Goal: Information Seeking & Learning: Check status

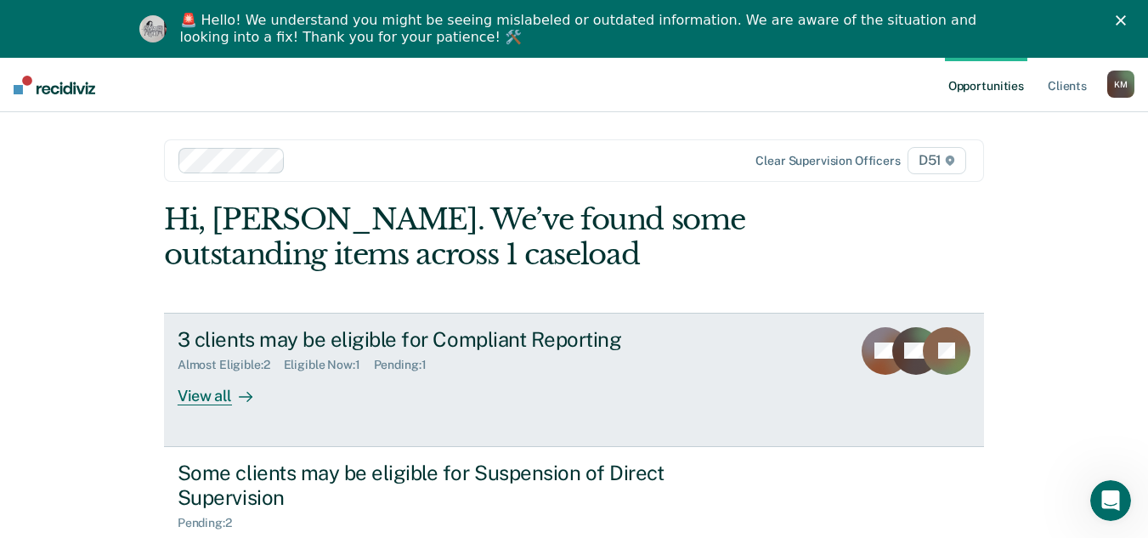
click at [212, 396] on div "View all" at bounding box center [225, 388] width 95 height 33
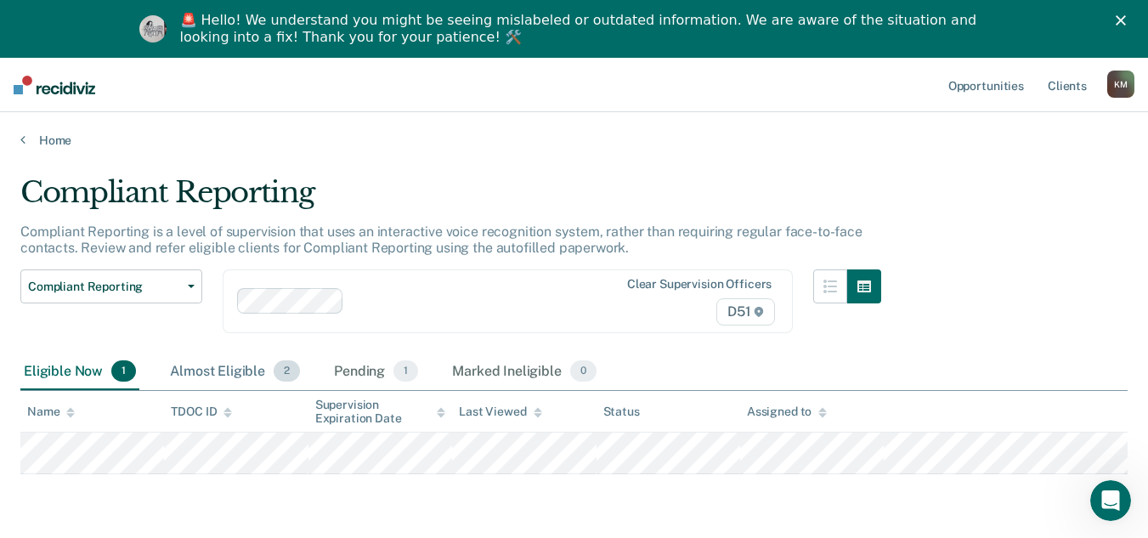
click at [279, 365] on span "2" at bounding box center [287, 371] width 26 height 22
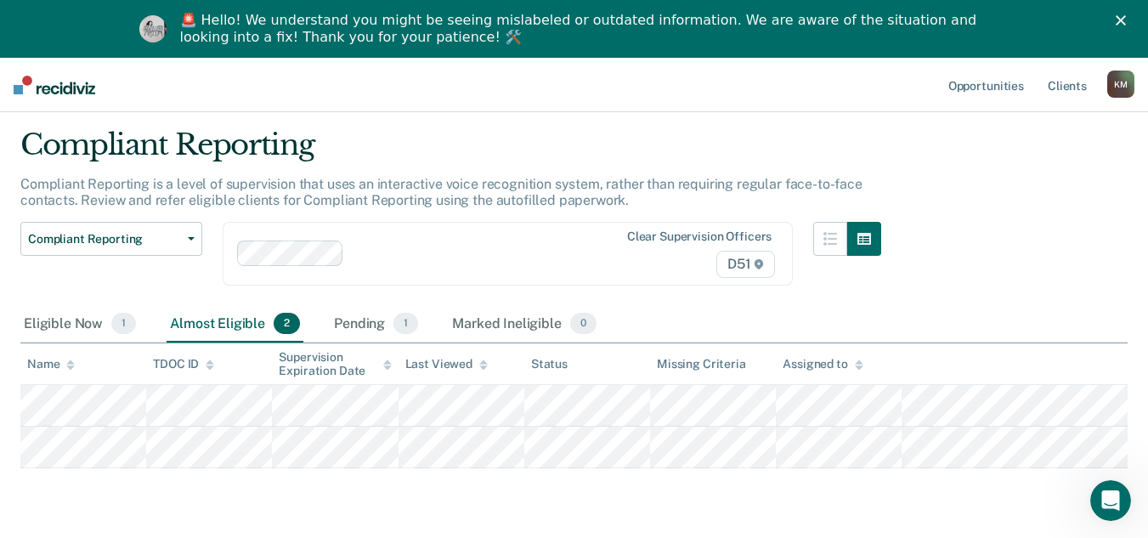
scroll to position [124, 0]
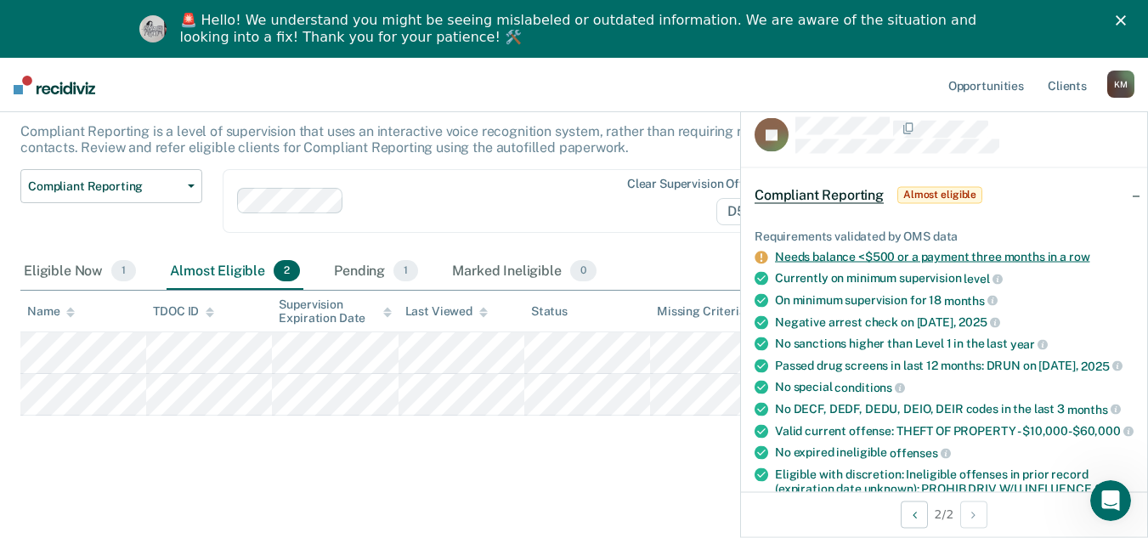
click at [1083, 257] on link "Needs balance <$500 or a payment three months in a row" at bounding box center [932, 257] width 314 height 14
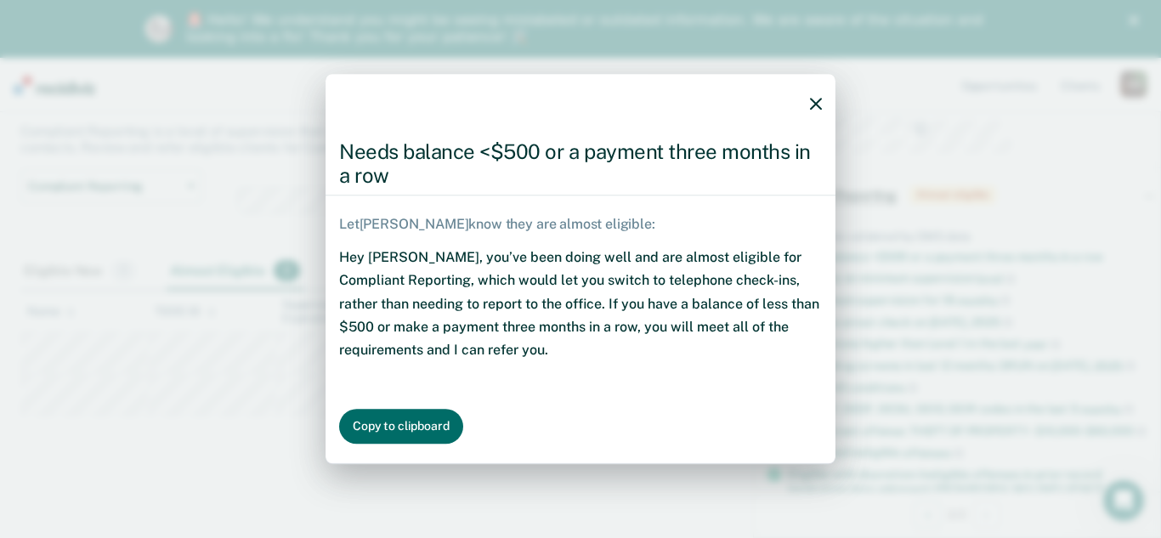
click at [812, 97] on button "button" at bounding box center [816, 103] width 12 height 14
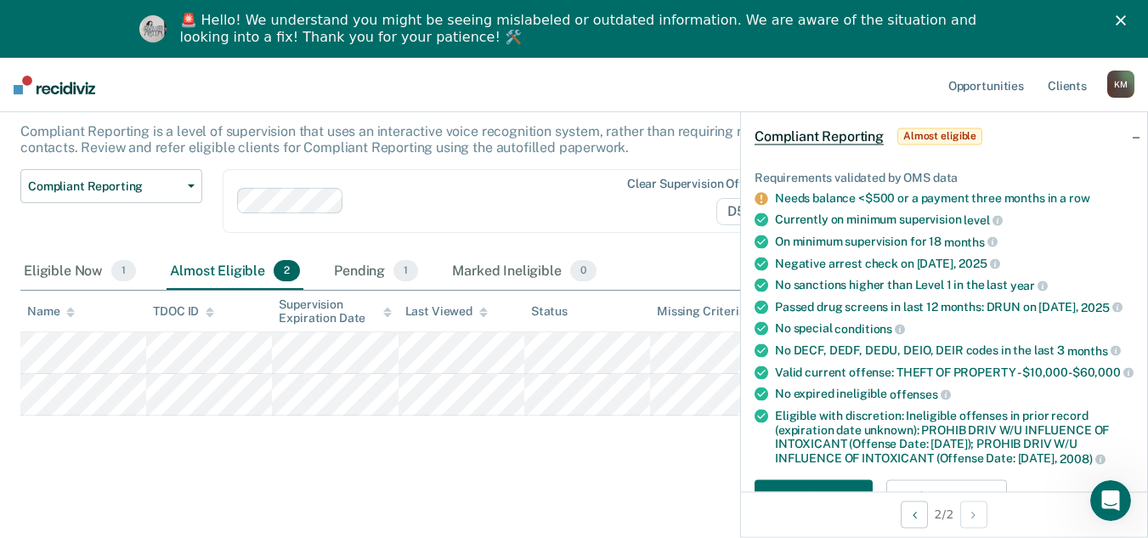
scroll to position [56, 0]
